Goal: Contribute content: Contribute content

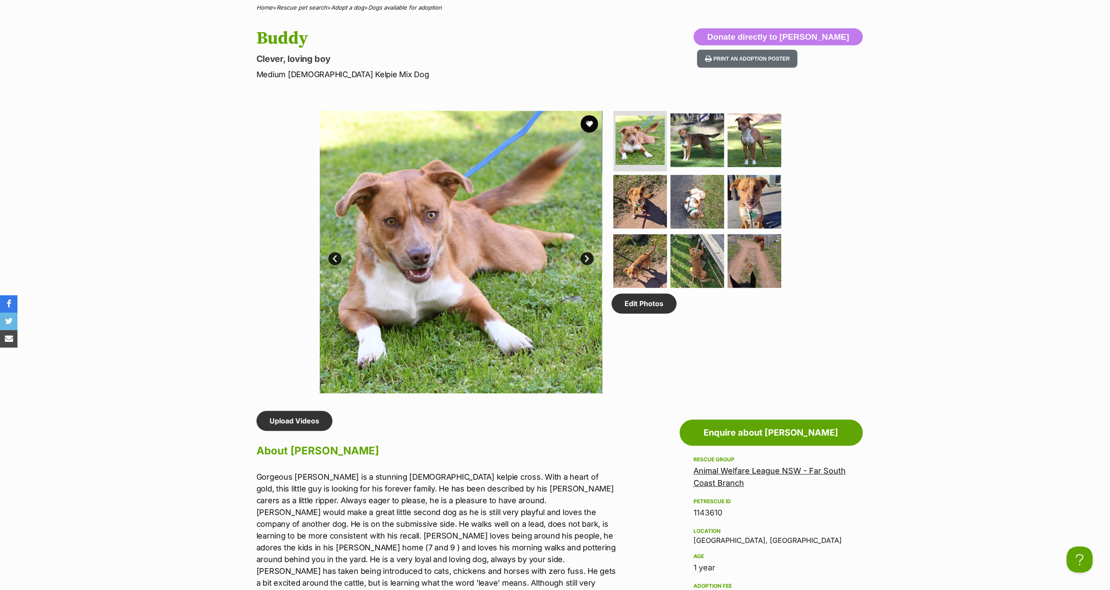
scroll to position [393, 0]
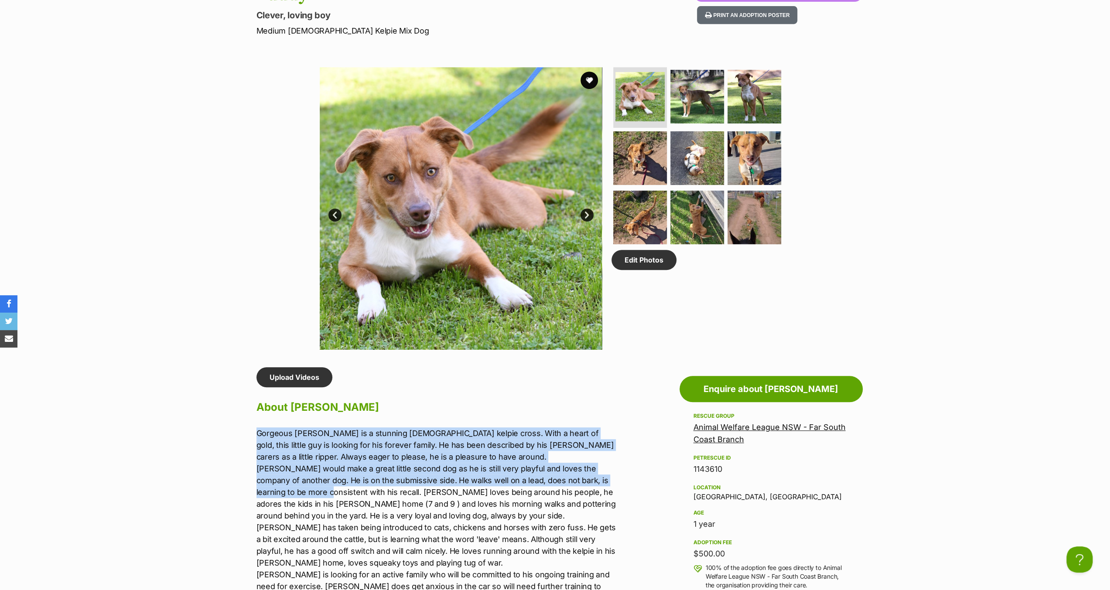
drag, startPoint x: 256, startPoint y: 432, endPoint x: 311, endPoint y: 490, distance: 79.6
click at [311, 490] on p "Gorgeous [PERSON_NAME] is a stunning [DEMOGRAPHIC_DATA] kelpie cross. With a he…" at bounding box center [437, 557] width 360 height 259
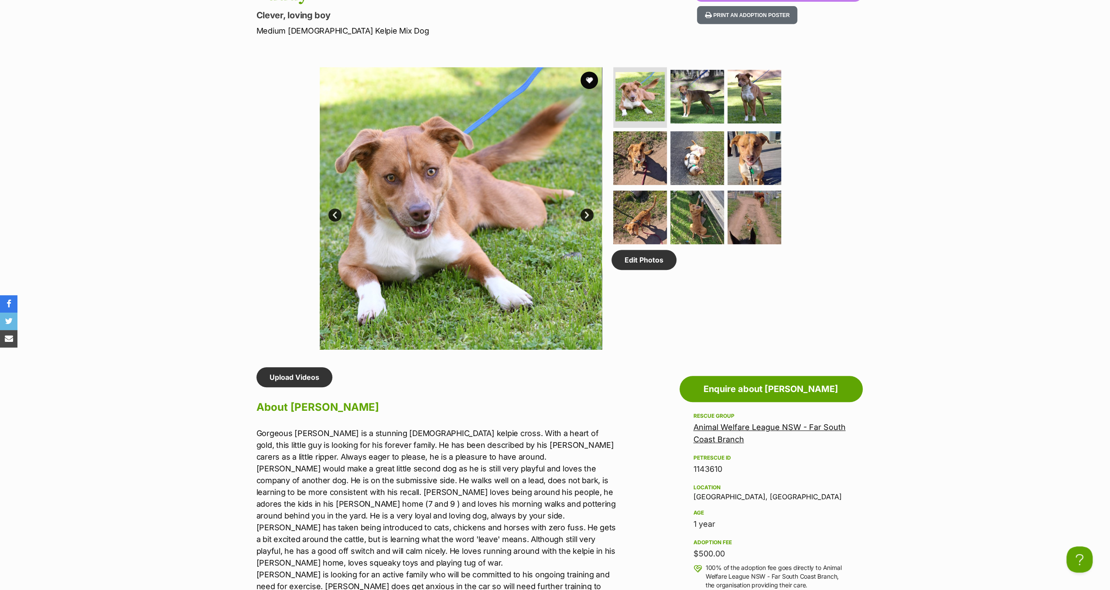
click at [216, 250] on div "Available 1 of 9 images 1 of 9 images 1 of 9 images 1 of 9 images 1 of 9 images…" at bounding box center [555, 202] width 1110 height 296
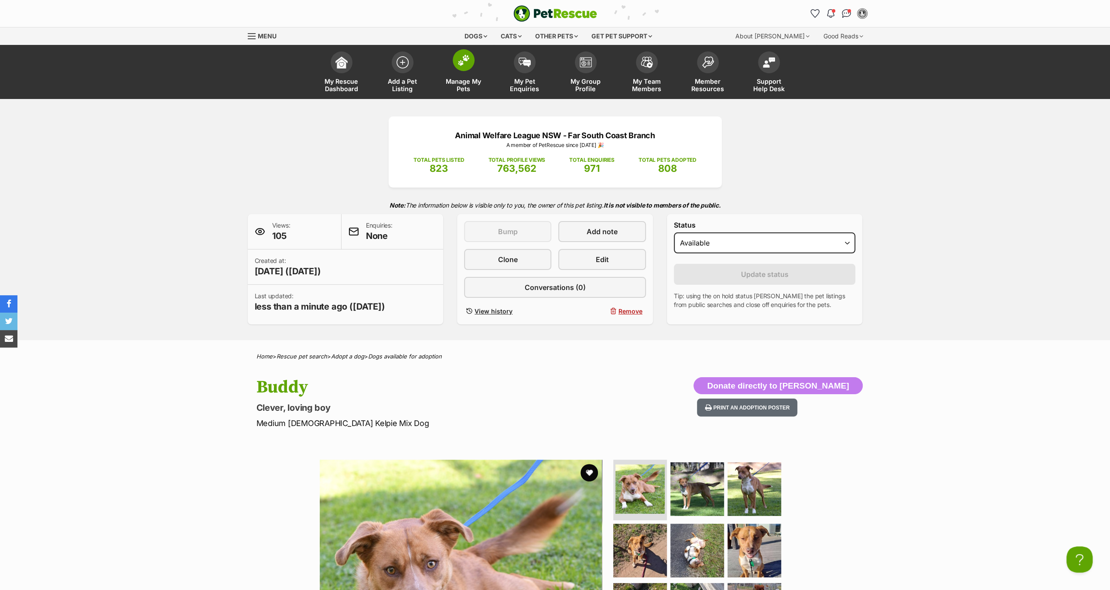
click at [462, 63] on img at bounding box center [464, 60] width 12 height 11
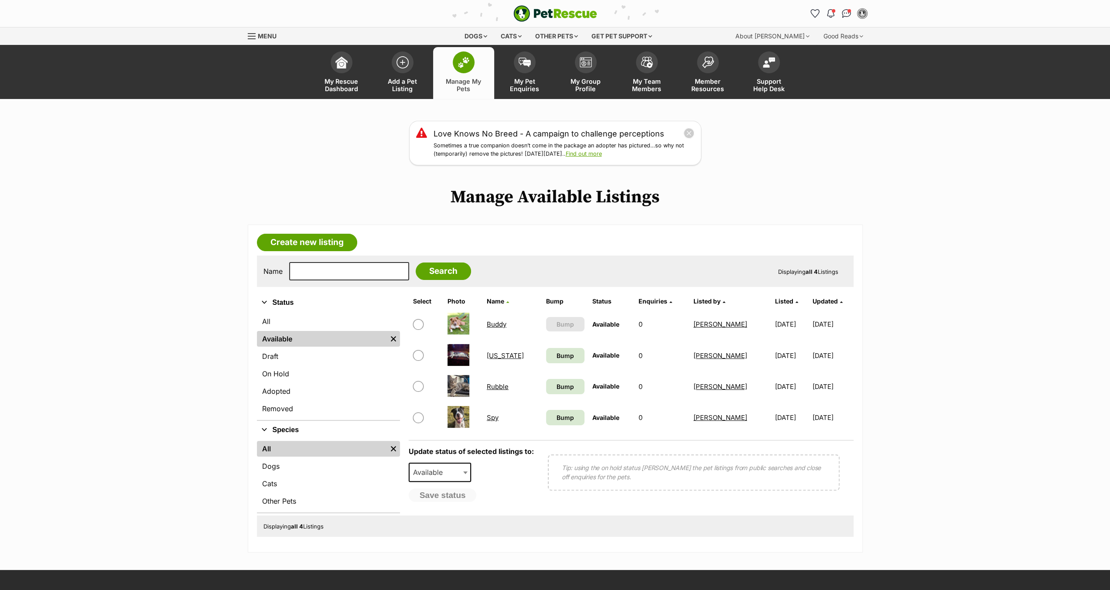
click at [503, 323] on link "Buddy" at bounding box center [497, 324] width 20 height 8
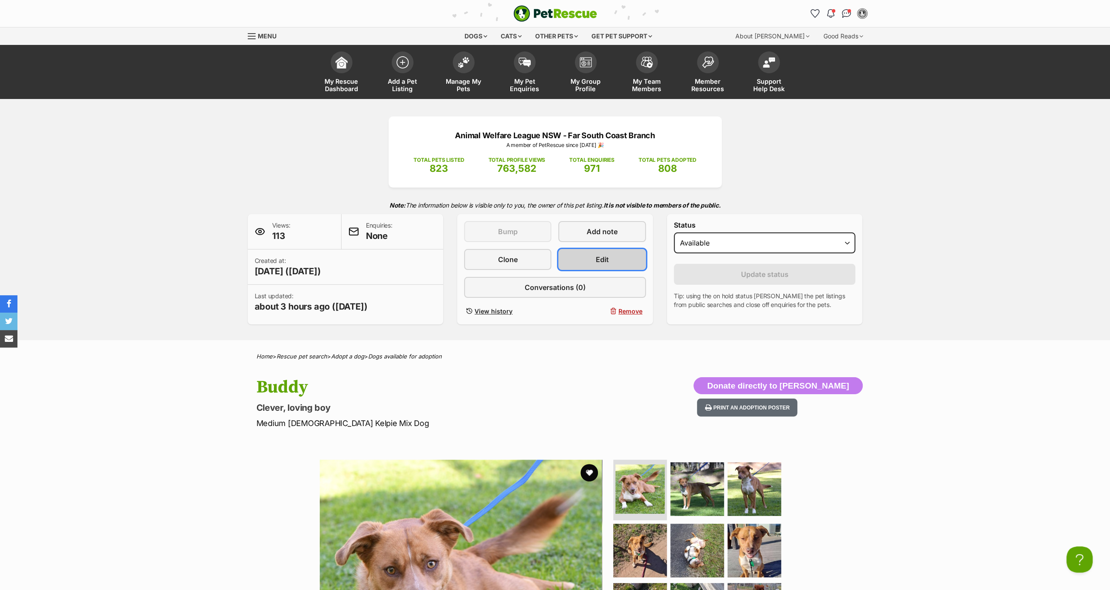
click at [602, 257] on span "Edit" at bounding box center [602, 259] width 13 height 10
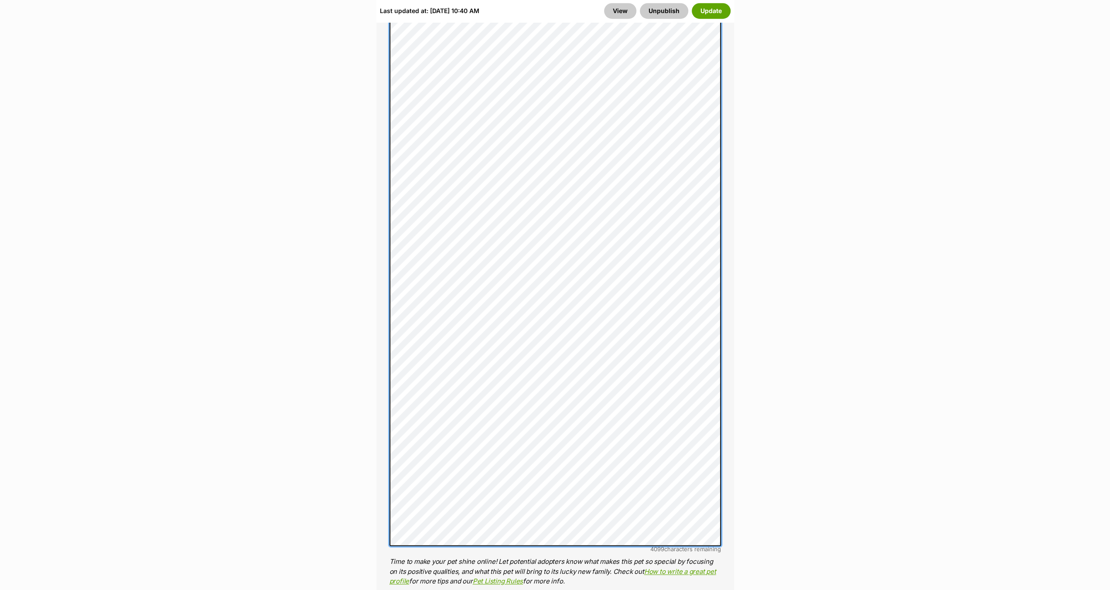
scroll to position [791, 0]
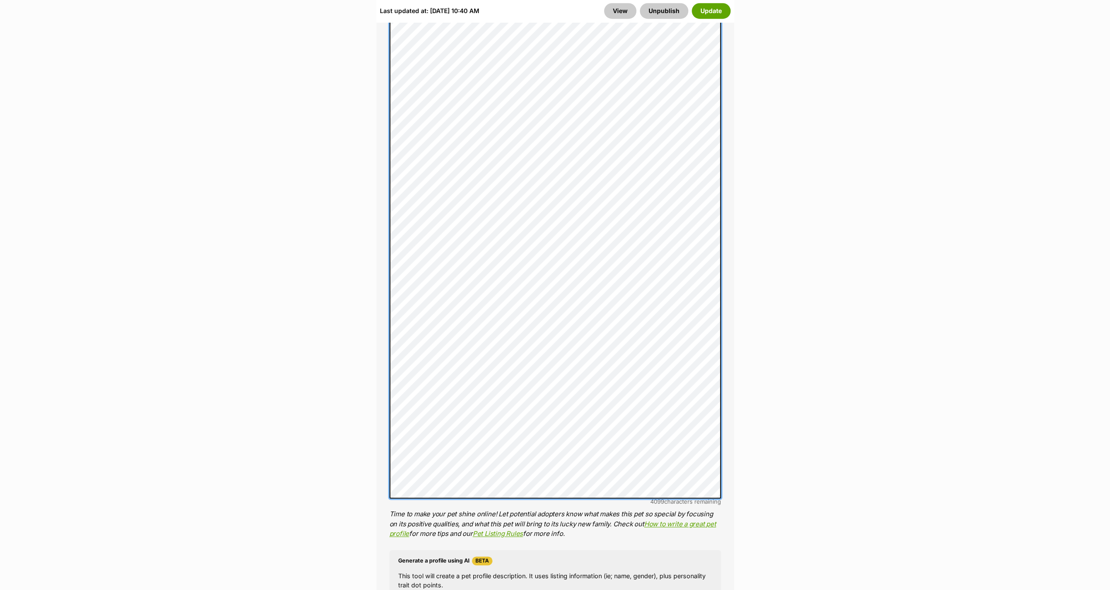
click at [730, 590] on div "About This Pet Name Henlo there, it looks like you might be using the pet name …" at bounding box center [556, 275] width 358 height 1065
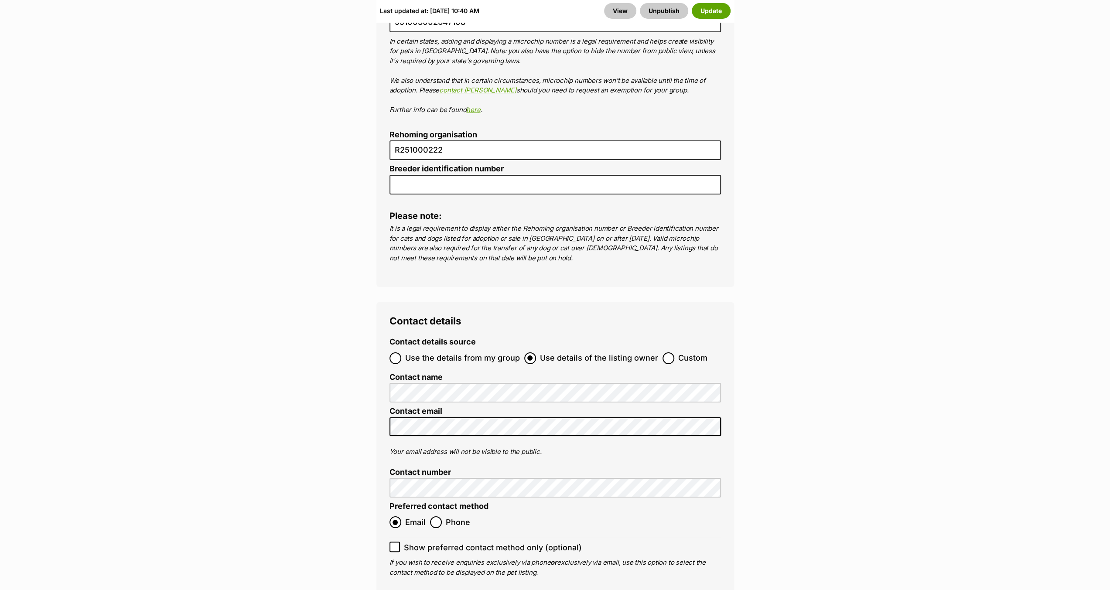
scroll to position [3365, 0]
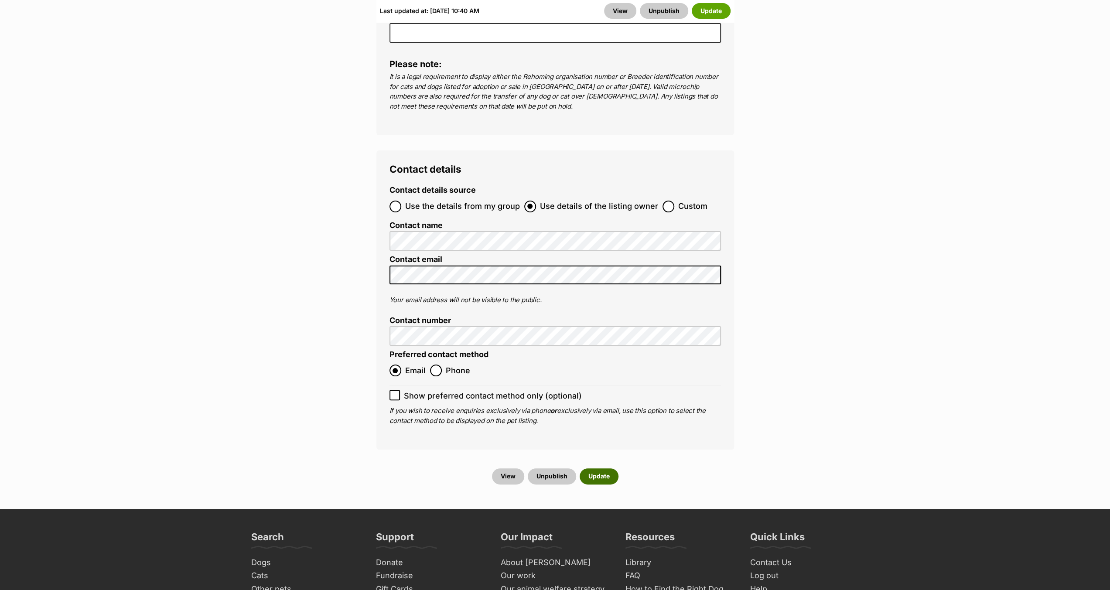
click at [600, 469] on button "Update" at bounding box center [599, 477] width 39 height 16
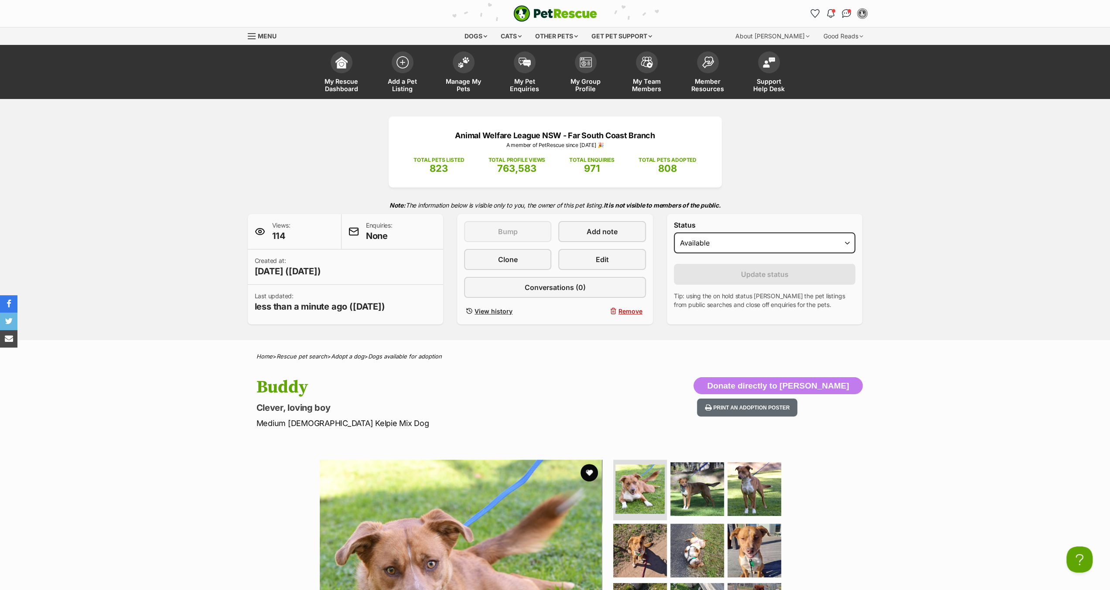
click at [258, 35] on span "Menu" at bounding box center [267, 35] width 19 height 7
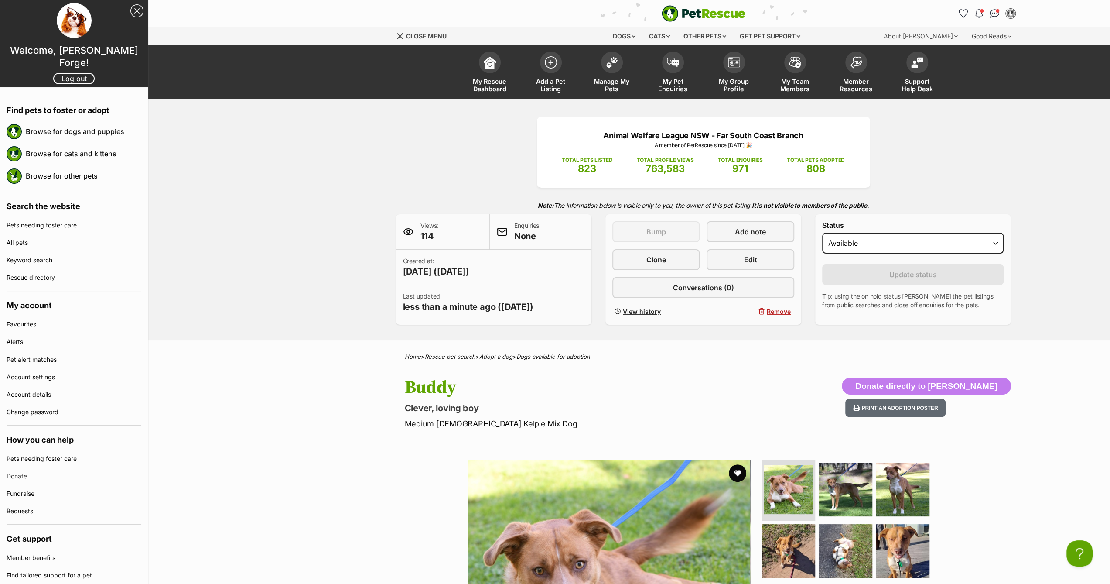
click at [257, 35] on div "Dogs Find a dog on PetRescue View all dogs Browse all of the doggos looking for…" at bounding box center [703, 36] width 1110 height 18
click at [1038, 185] on div "Animal Welfare League NSW - Far South Coast Branch A member of PetRescue since …" at bounding box center [703, 219] width 1110 height 241
